Goal: Information Seeking & Learning: Learn about a topic

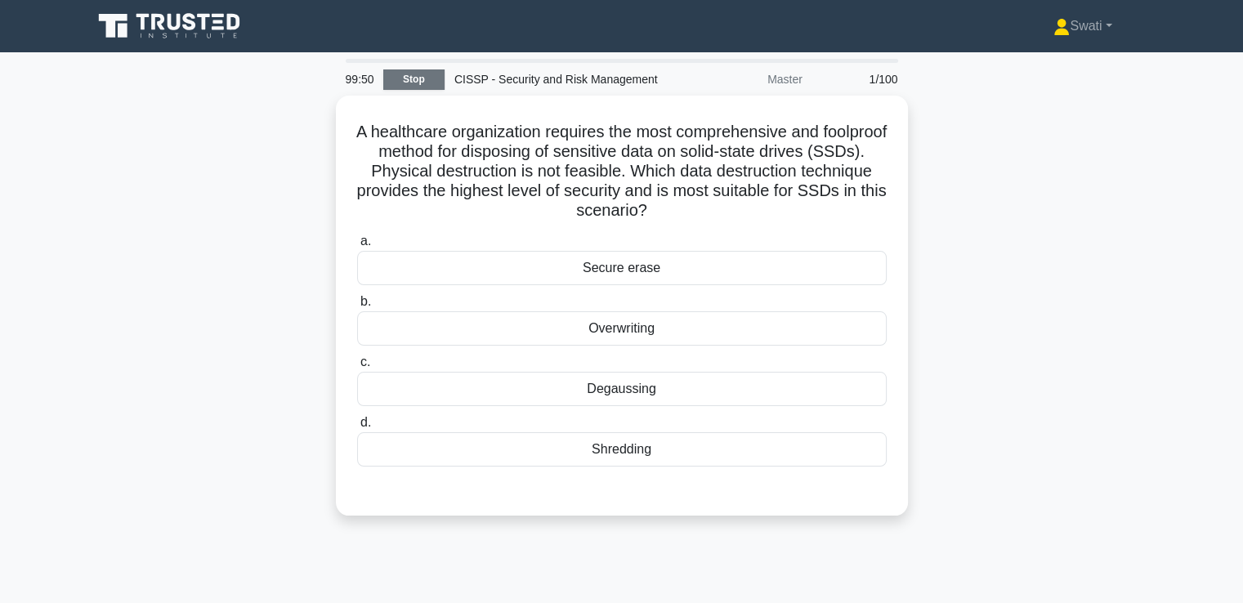
click at [429, 81] on link "Stop" at bounding box center [413, 79] width 61 height 20
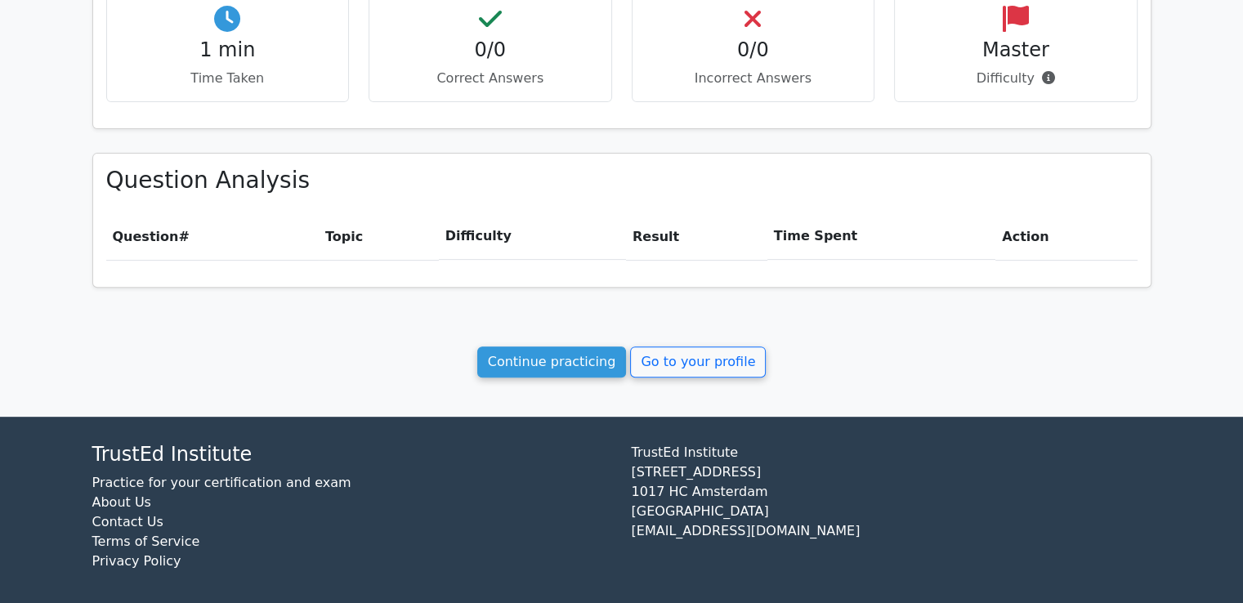
scroll to position [584, 0]
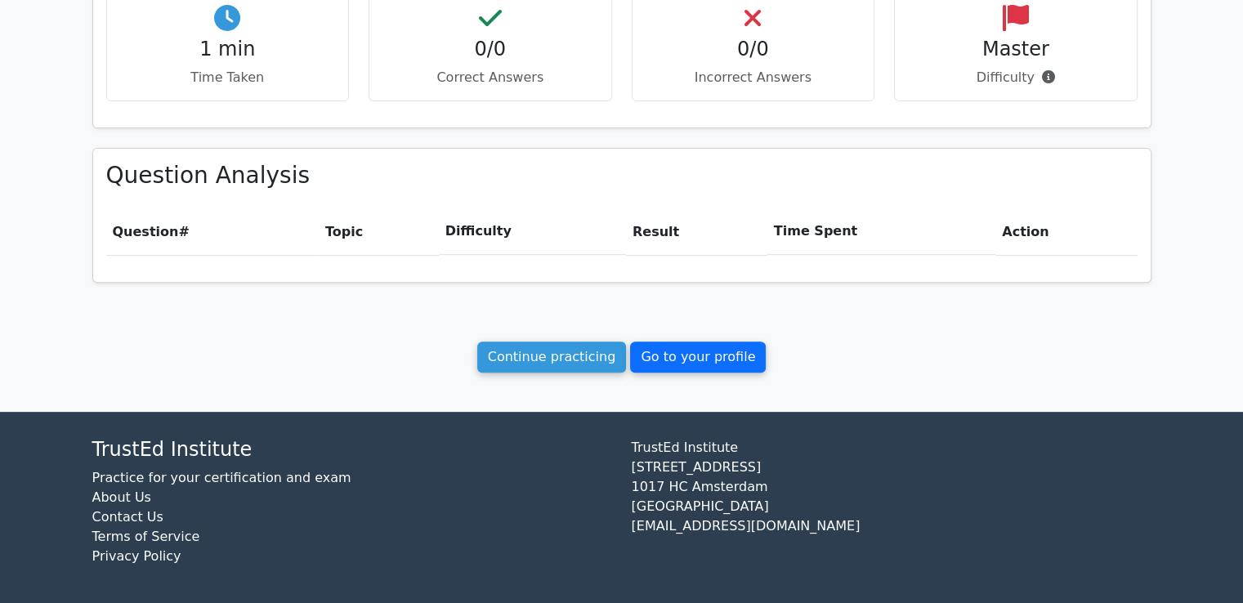
click at [659, 357] on link "Go to your profile" at bounding box center [698, 357] width 136 height 31
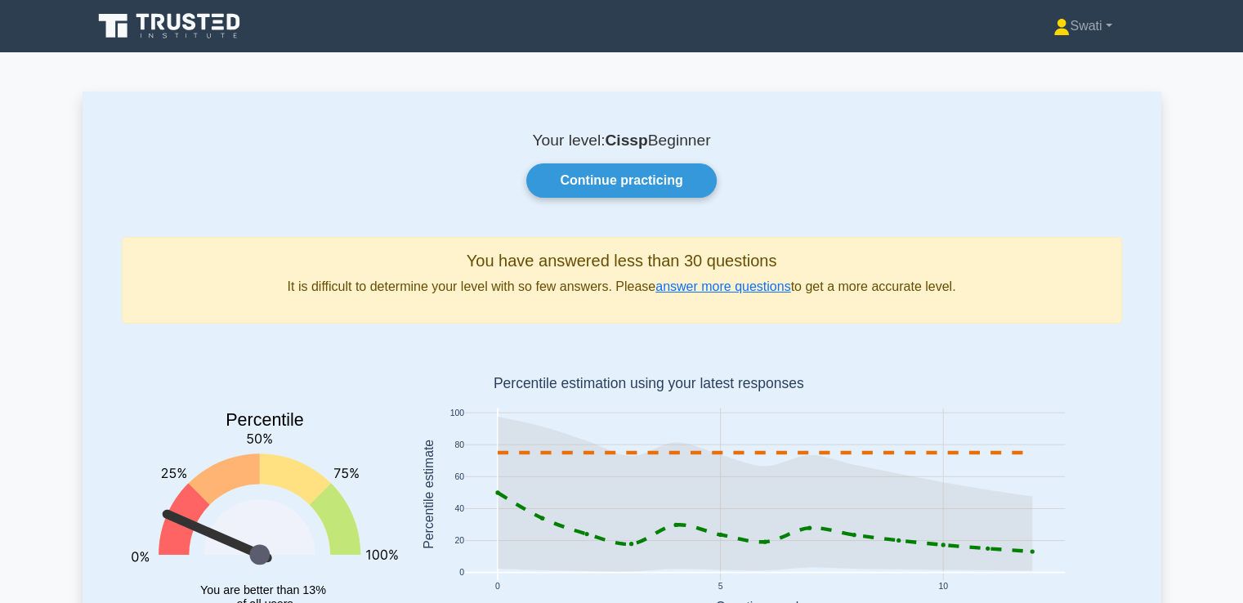
click at [190, 17] on icon at bounding box center [170, 26] width 157 height 31
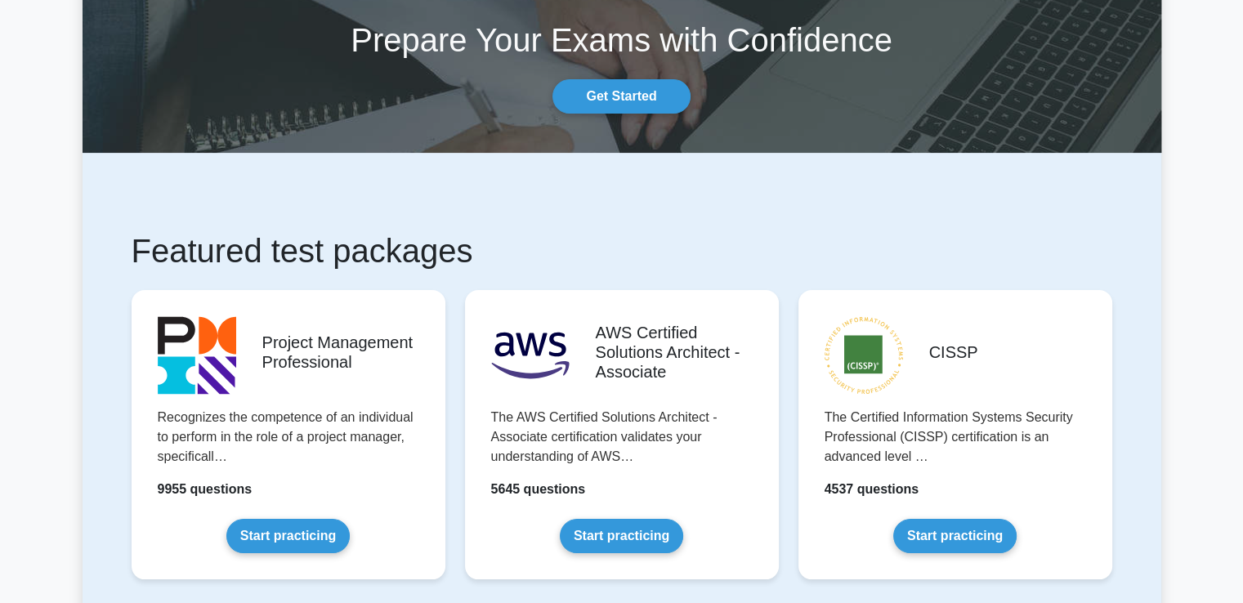
scroll to position [95, 0]
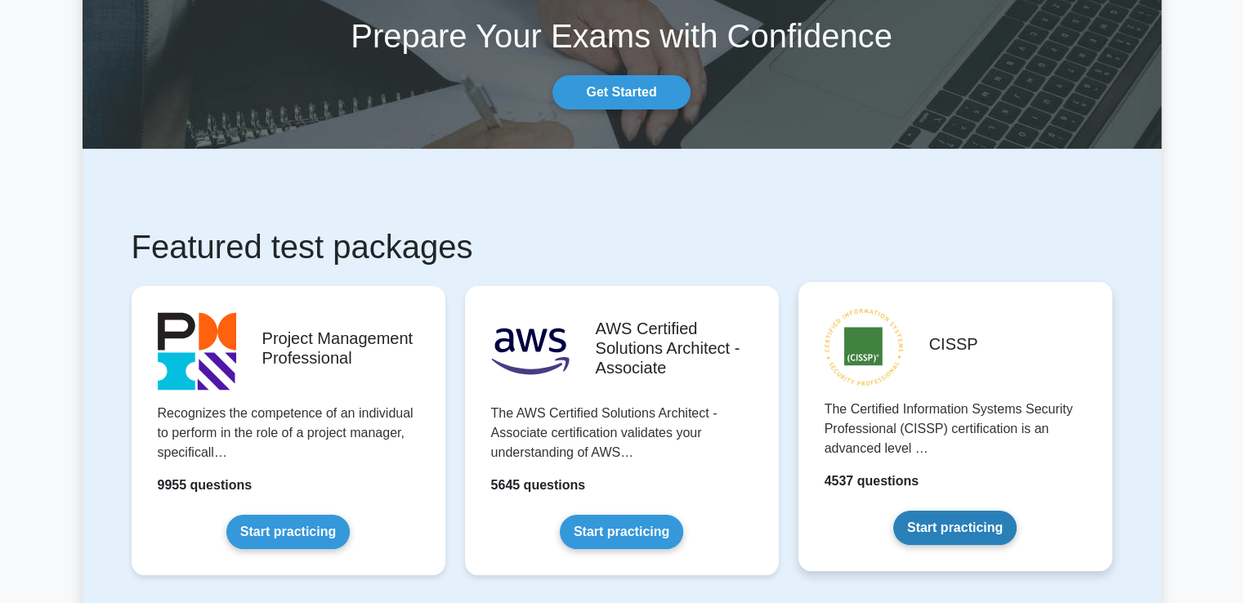
click at [922, 519] on link "Start practicing" at bounding box center [954, 528] width 123 height 34
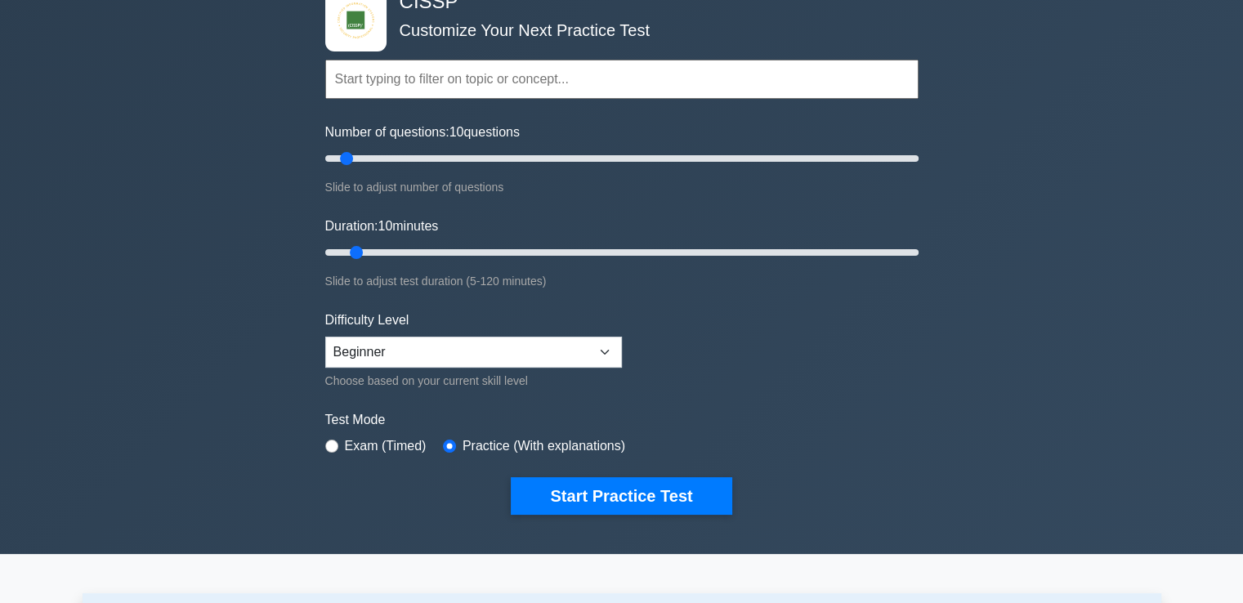
scroll to position [180, 0]
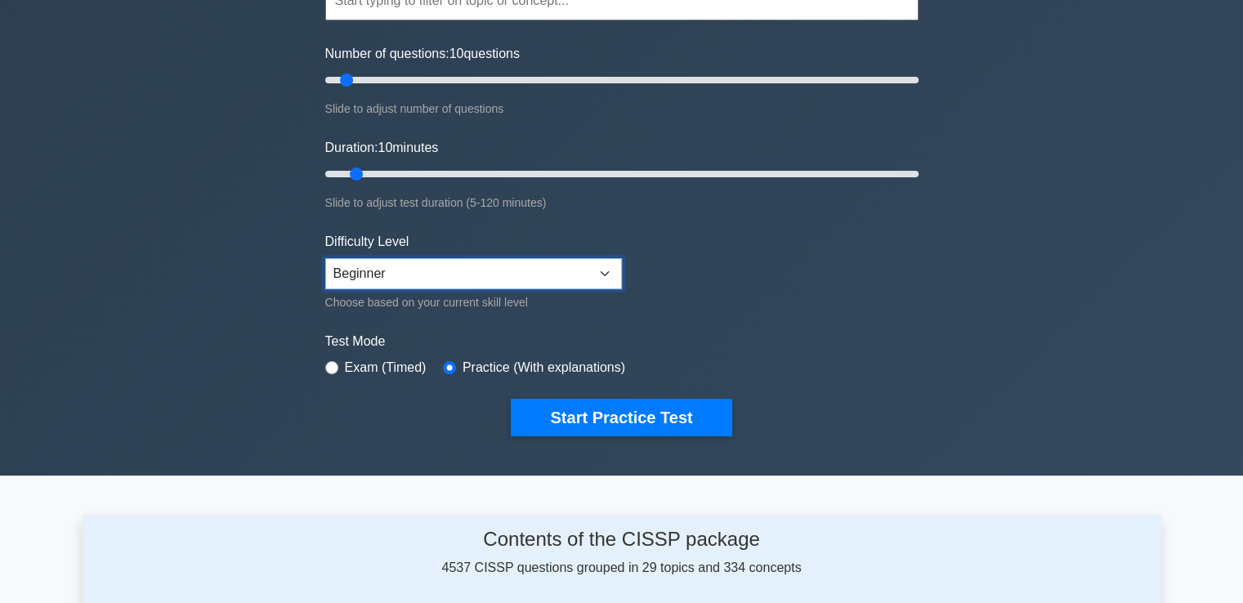
click at [598, 269] on select "Beginner Intermediate Expert" at bounding box center [473, 273] width 297 height 31
select select "expert"
click at [325, 258] on select "Beginner Intermediate Expert" at bounding box center [473, 273] width 297 height 31
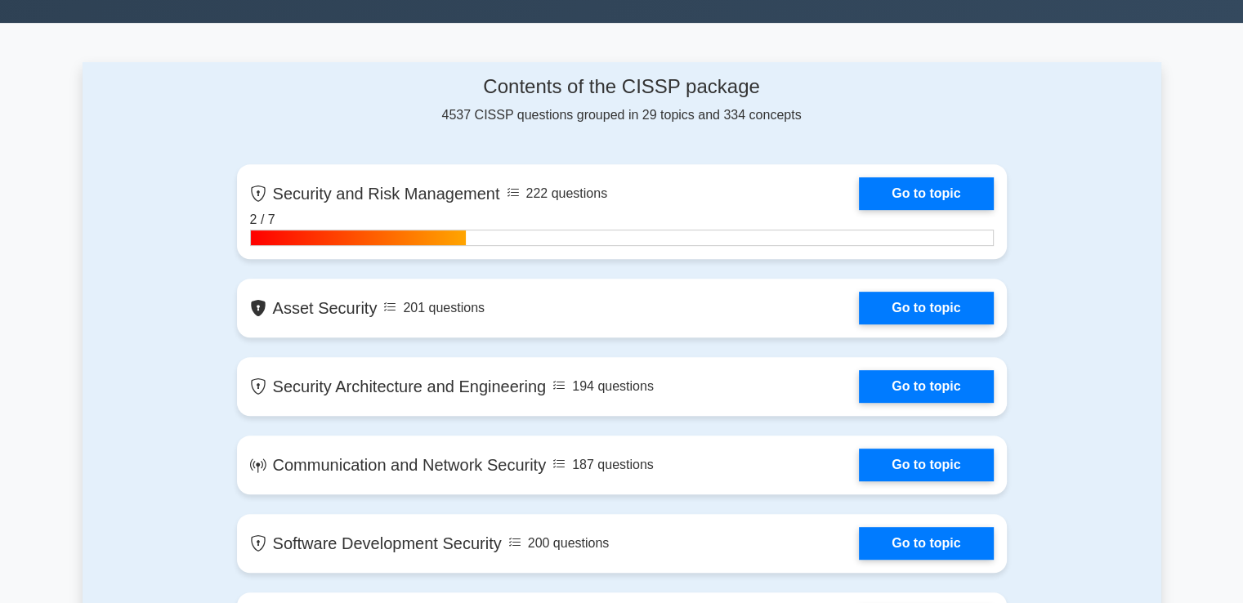
scroll to position [635, 0]
